Goal: Transaction & Acquisition: Subscribe to service/newsletter

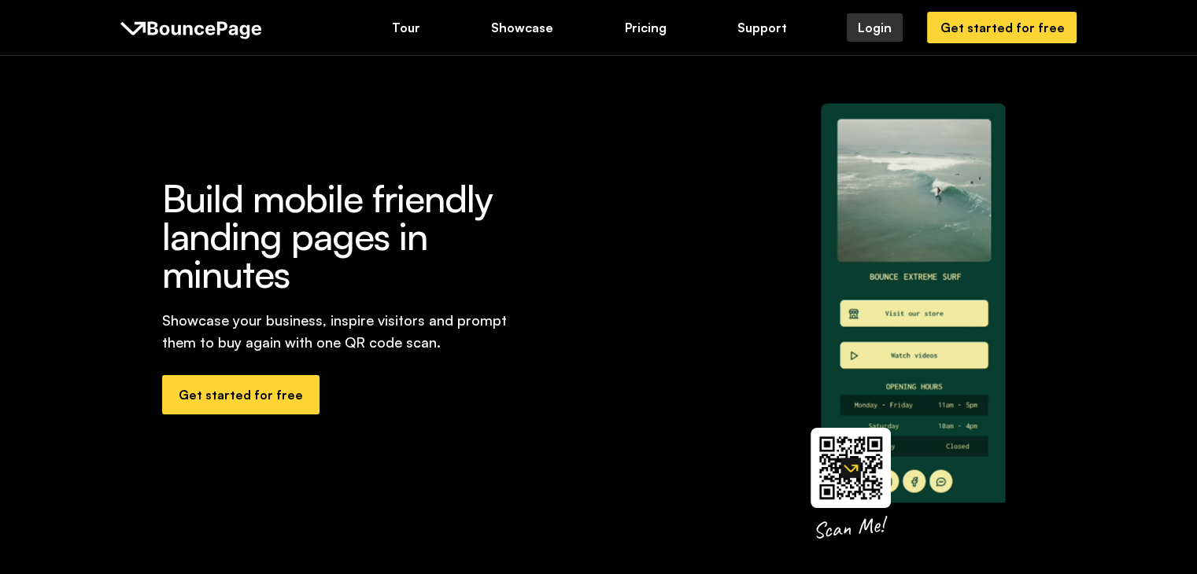
click at [881, 29] on div "Login" at bounding box center [874, 27] width 34 height 17
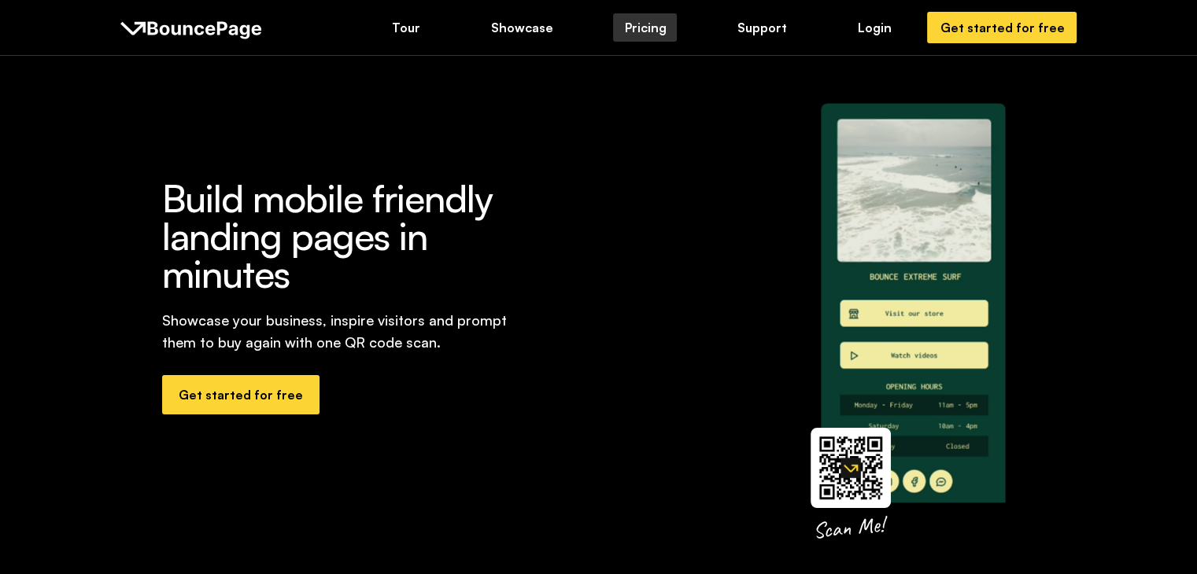
click at [634, 21] on div "Pricing" at bounding box center [645, 27] width 42 height 17
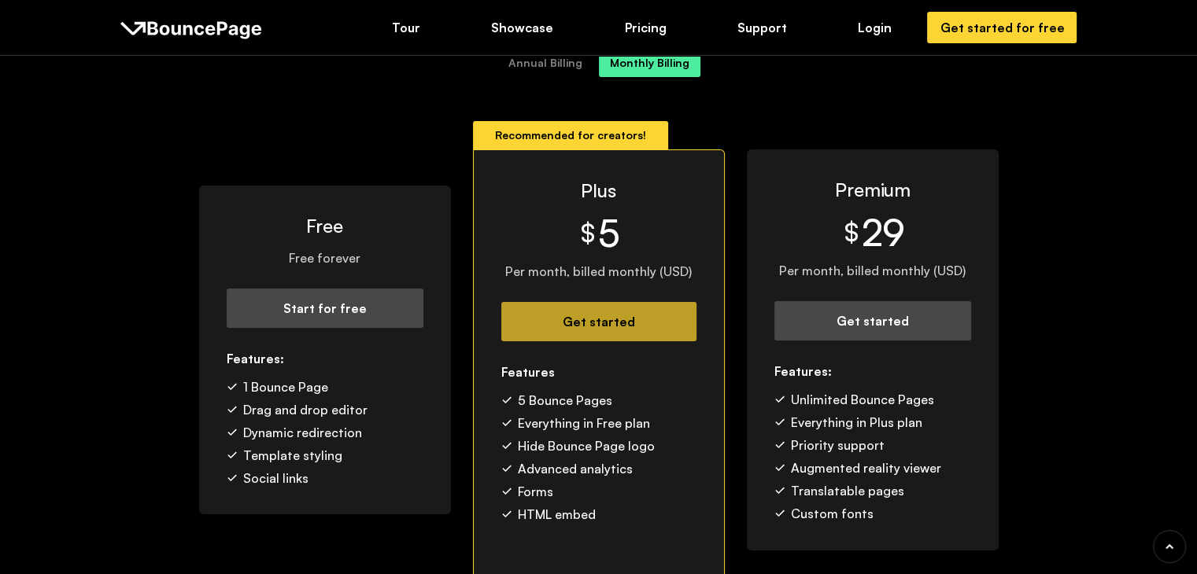
scroll to position [236, 0]
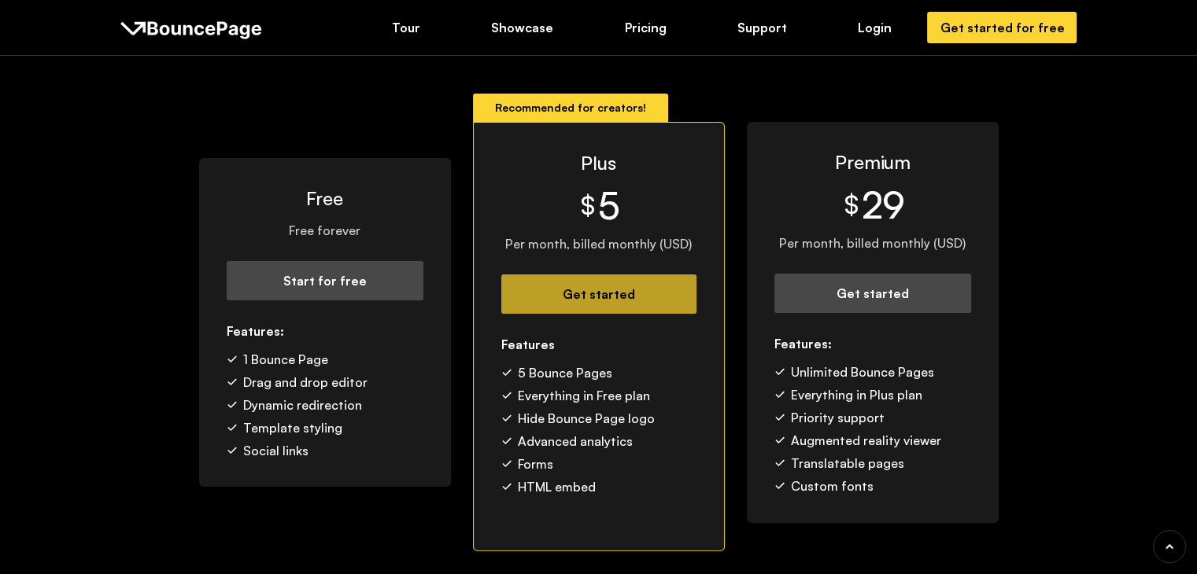
click at [617, 289] on div "Get started" at bounding box center [599, 294] width 162 height 17
